Goal: Task Accomplishment & Management: Use online tool/utility

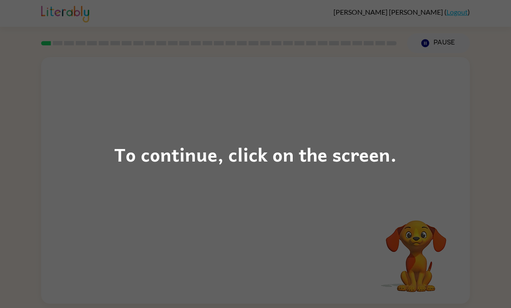
click at [345, 154] on div "To continue, click on the screen." at bounding box center [255, 154] width 282 height 29
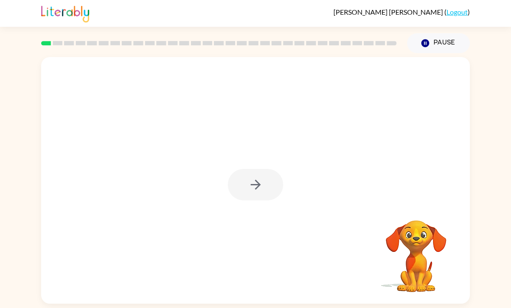
click at [239, 184] on div at bounding box center [255, 185] width 55 height 32
click at [238, 192] on div at bounding box center [255, 185] width 55 height 32
click at [247, 189] on div at bounding box center [255, 185] width 55 height 32
click at [254, 184] on div at bounding box center [255, 185] width 55 height 32
click at [252, 163] on div at bounding box center [255, 180] width 428 height 247
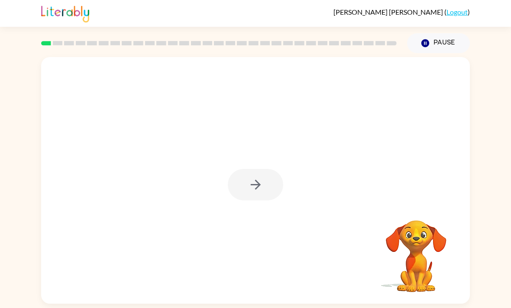
click at [241, 186] on div at bounding box center [255, 185] width 55 height 32
click at [260, 192] on div at bounding box center [255, 185] width 55 height 32
click at [253, 187] on div at bounding box center [255, 185] width 55 height 32
click at [274, 170] on div at bounding box center [255, 180] width 428 height 247
click at [270, 188] on button "button" at bounding box center [255, 185] width 55 height 32
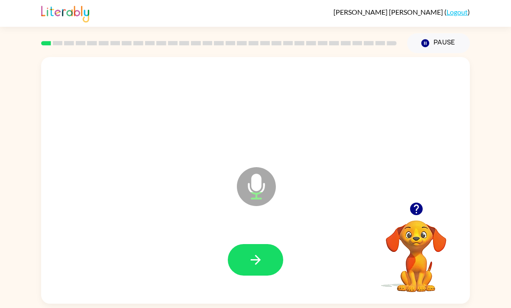
click at [264, 257] on button "button" at bounding box center [255, 260] width 55 height 32
click at [416, 220] on button "button" at bounding box center [416, 209] width 22 height 22
click at [407, 209] on div "Microphone The Microphone is here when it is your turn to talk" at bounding box center [255, 180] width 428 height 247
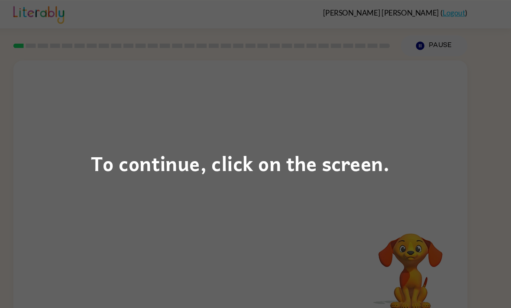
scroll to position [5, 0]
click at [308, 211] on div "To continue, click on the screen." at bounding box center [255, 154] width 511 height 308
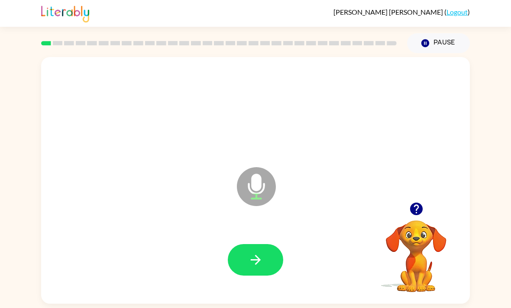
scroll to position [3, 0]
click at [397, 231] on video "Your browser must support playing .mp4 files to use Literably. Please try using…" at bounding box center [415, 250] width 87 height 87
click at [420, 219] on button "button" at bounding box center [416, 209] width 22 height 22
click at [420, 211] on video "Your browser must support playing .mp4 files to use Literably. Please try using…" at bounding box center [415, 250] width 87 height 87
click at [213, 261] on div at bounding box center [255, 260] width 411 height 71
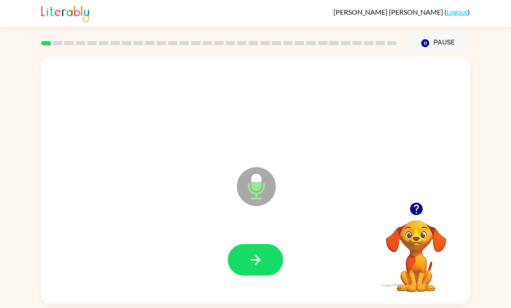
scroll to position [0, 0]
click at [242, 276] on button "button" at bounding box center [255, 260] width 55 height 32
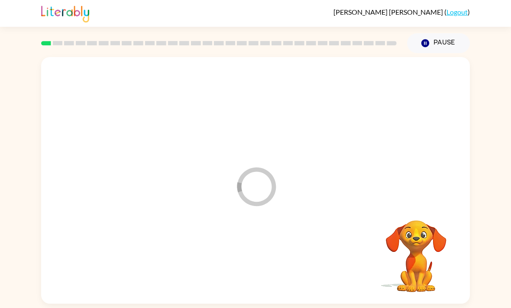
click at [245, 281] on div at bounding box center [255, 260] width 411 height 71
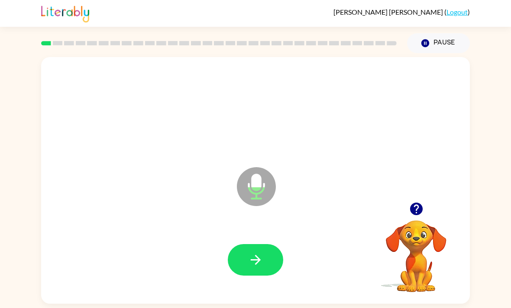
scroll to position [13, 0]
click at [414, 208] on icon "button" at bounding box center [415, 209] width 15 height 15
click at [261, 253] on icon "button" at bounding box center [255, 260] width 15 height 15
click at [259, 255] on icon "button" at bounding box center [255, 260] width 10 height 10
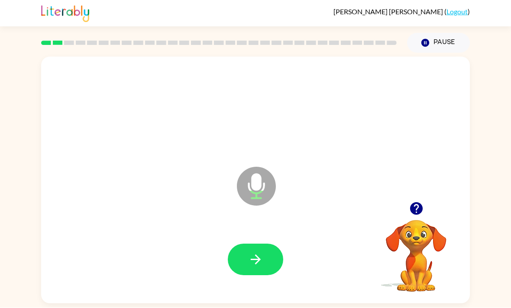
click at [272, 244] on button "button" at bounding box center [255, 260] width 55 height 32
click at [254, 253] on icon "button" at bounding box center [255, 260] width 15 height 15
click at [265, 244] on button "button" at bounding box center [255, 260] width 55 height 32
click at [253, 253] on icon "button" at bounding box center [255, 260] width 15 height 15
click at [265, 244] on button "button" at bounding box center [255, 260] width 55 height 32
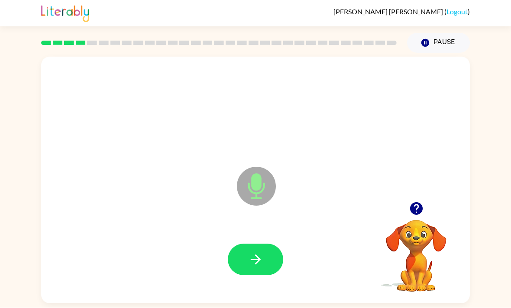
click at [263, 244] on button "button" at bounding box center [255, 260] width 55 height 32
click at [270, 244] on button "button" at bounding box center [255, 260] width 55 height 32
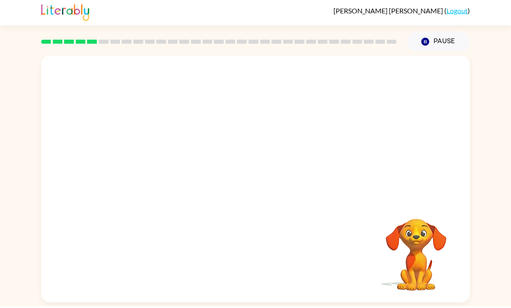
scroll to position [0, 0]
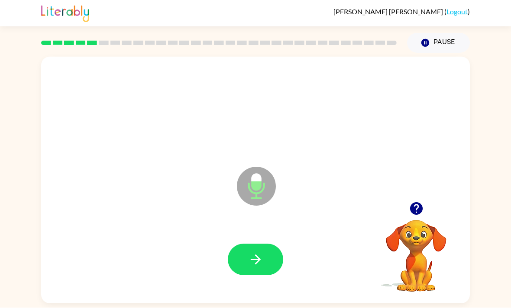
click at [270, 264] on button "button" at bounding box center [255, 260] width 55 height 32
click at [270, 268] on button "button" at bounding box center [255, 260] width 55 height 32
click at [259, 308] on div "JOSIAH HAYES ( Logout ) Pause Pause Microphone The Microphone is here when it i…" at bounding box center [255, 154] width 511 height 308
click at [269, 261] on button "button" at bounding box center [255, 260] width 55 height 32
click at [269, 263] on button "button" at bounding box center [255, 260] width 55 height 32
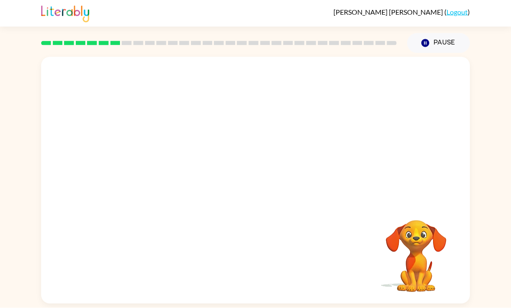
scroll to position [27, 0]
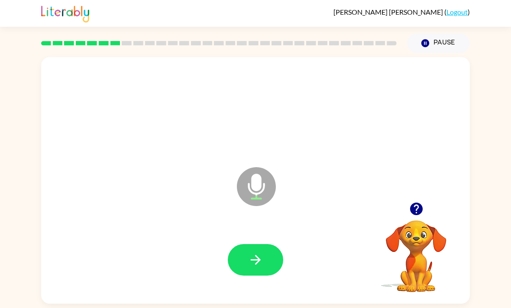
click at [420, 203] on icon "button" at bounding box center [415, 209] width 13 height 13
click at [257, 253] on icon "button" at bounding box center [255, 260] width 15 height 15
click at [412, 203] on icon "button" at bounding box center [415, 209] width 13 height 13
click at [268, 244] on button "button" at bounding box center [255, 260] width 55 height 32
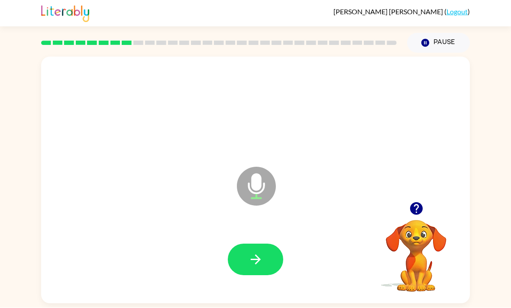
click at [417, 203] on icon "button" at bounding box center [415, 209] width 13 height 13
click at [281, 244] on button "button" at bounding box center [255, 260] width 55 height 32
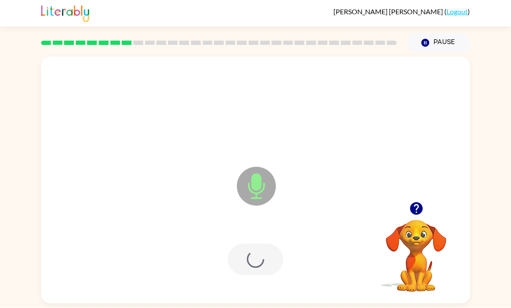
click at [244, 244] on div at bounding box center [255, 260] width 55 height 32
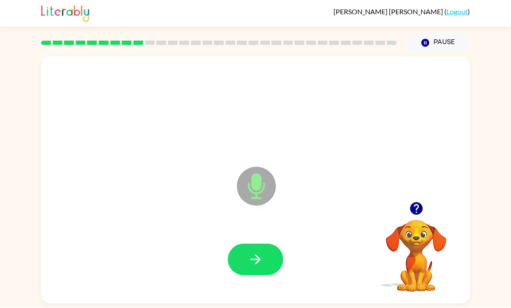
click at [412, 203] on icon "button" at bounding box center [415, 209] width 13 height 13
click at [250, 249] on button "button" at bounding box center [255, 260] width 55 height 32
click at [417, 203] on icon "button" at bounding box center [415, 209] width 13 height 13
click at [263, 253] on icon "button" at bounding box center [255, 260] width 15 height 15
click at [272, 244] on button "button" at bounding box center [255, 260] width 55 height 32
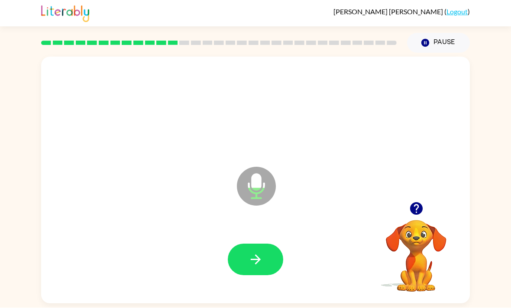
click at [239, 244] on button "button" at bounding box center [255, 260] width 55 height 32
click at [241, 244] on button "button" at bounding box center [255, 260] width 55 height 32
click at [252, 244] on button "button" at bounding box center [255, 260] width 55 height 32
click at [250, 253] on icon "button" at bounding box center [255, 260] width 15 height 15
click at [426, 198] on button "button" at bounding box center [416, 209] width 22 height 22
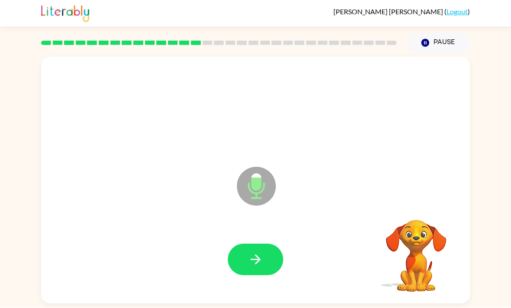
click at [429, 207] on video "Your browser must support playing .mp4 files to use Literably. Please try using…" at bounding box center [415, 250] width 87 height 87
click at [425, 198] on div at bounding box center [415, 209] width 87 height 22
click at [417, 202] on icon "button" at bounding box center [415, 209] width 15 height 15
click at [272, 247] on button "button" at bounding box center [255, 260] width 55 height 32
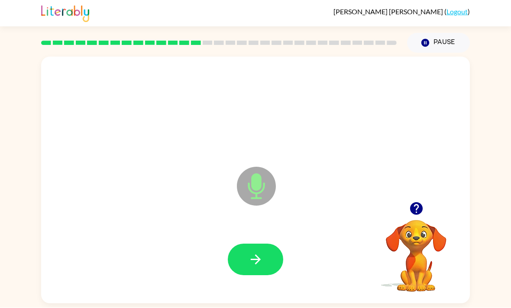
click at [266, 244] on button "button" at bounding box center [255, 260] width 55 height 32
click at [262, 244] on button "button" at bounding box center [255, 260] width 55 height 32
click at [264, 244] on button "button" at bounding box center [255, 260] width 55 height 32
click at [254, 253] on icon "button" at bounding box center [255, 260] width 15 height 15
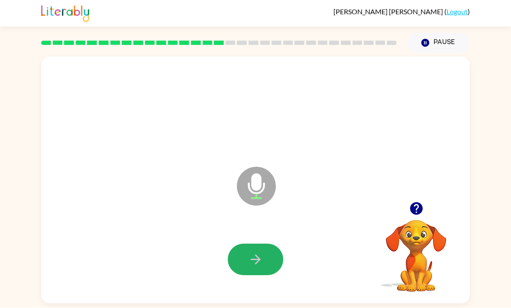
click at [261, 253] on icon "button" at bounding box center [255, 260] width 15 height 15
click at [273, 244] on button "button" at bounding box center [255, 260] width 55 height 32
click at [257, 255] on icon "button" at bounding box center [255, 260] width 10 height 10
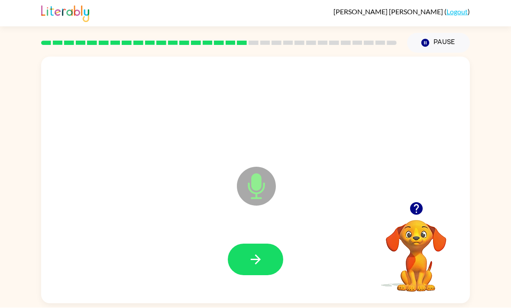
click at [251, 253] on icon "button" at bounding box center [255, 260] width 15 height 15
click at [264, 251] on button "button" at bounding box center [255, 260] width 55 height 32
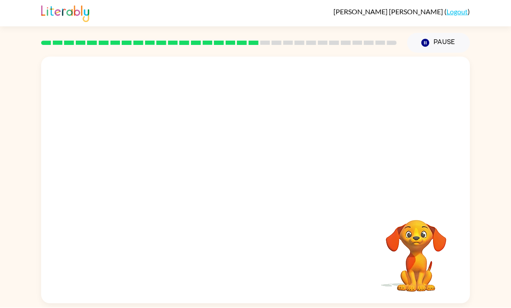
click at [432, 33] on button "Pause Pause" at bounding box center [438, 43] width 63 height 20
